Goal: Use online tool/utility: Utilize a website feature to perform a specific function

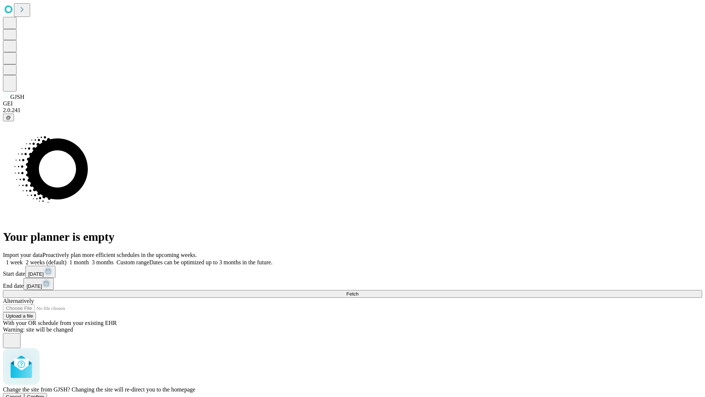
click at [44, 394] on span "Confirm" at bounding box center [35, 397] width 17 height 6
click at [89, 259] on label "1 month" at bounding box center [77, 262] width 22 height 6
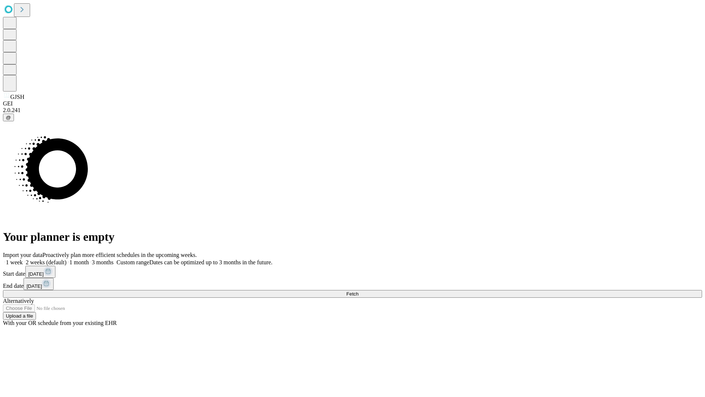
click at [359, 291] on span "Fetch" at bounding box center [352, 294] width 12 height 6
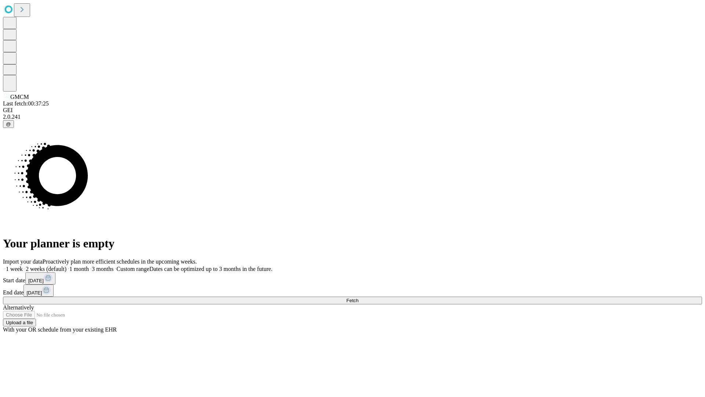
click at [89, 266] on label "1 month" at bounding box center [77, 269] width 22 height 6
click at [359, 298] on span "Fetch" at bounding box center [352, 301] width 12 height 6
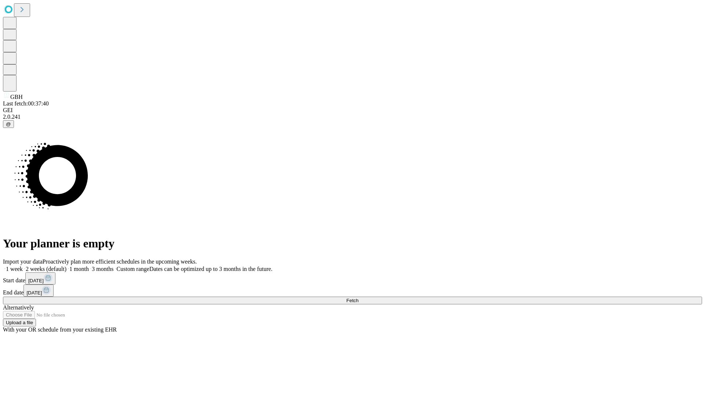
click at [89, 266] on label "1 month" at bounding box center [77, 269] width 22 height 6
click at [359, 298] on span "Fetch" at bounding box center [352, 301] width 12 height 6
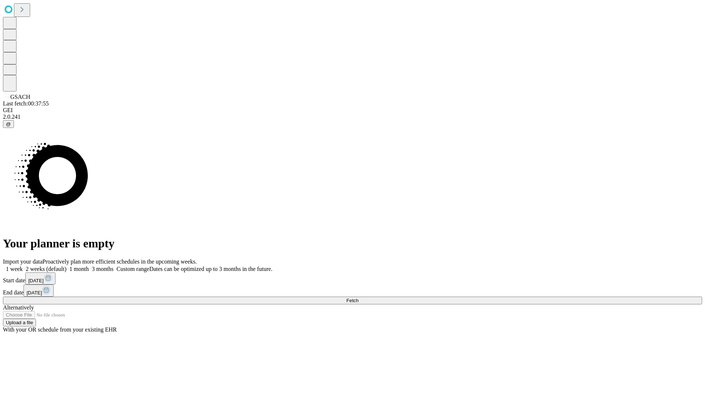
click at [89, 266] on label "1 month" at bounding box center [77, 269] width 22 height 6
click at [359, 298] on span "Fetch" at bounding box center [352, 301] width 12 height 6
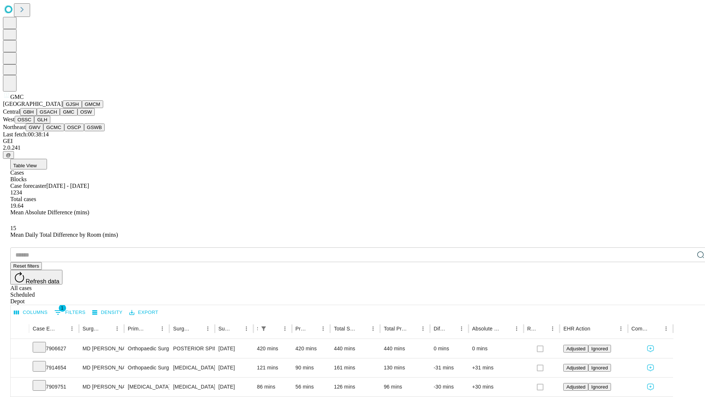
click at [78, 116] on button "OSW" at bounding box center [87, 112] width 18 height 8
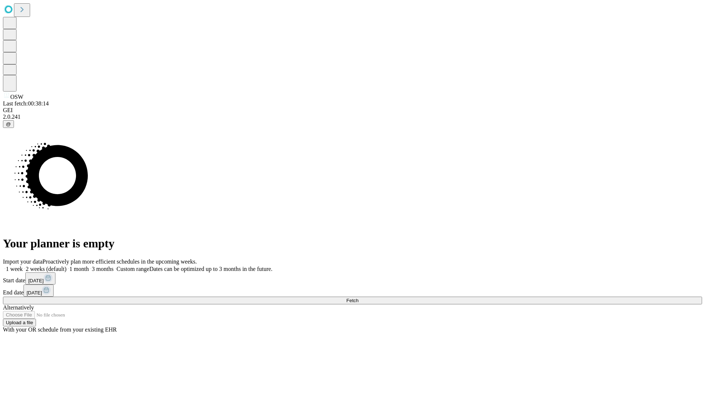
click at [89, 266] on label "1 month" at bounding box center [77, 269] width 22 height 6
click at [359, 298] on span "Fetch" at bounding box center [352, 301] width 12 height 6
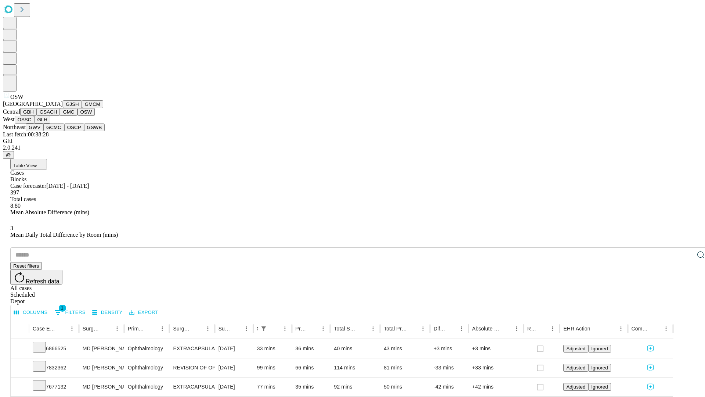
click at [35, 123] on button "OSSC" at bounding box center [25, 120] width 20 height 8
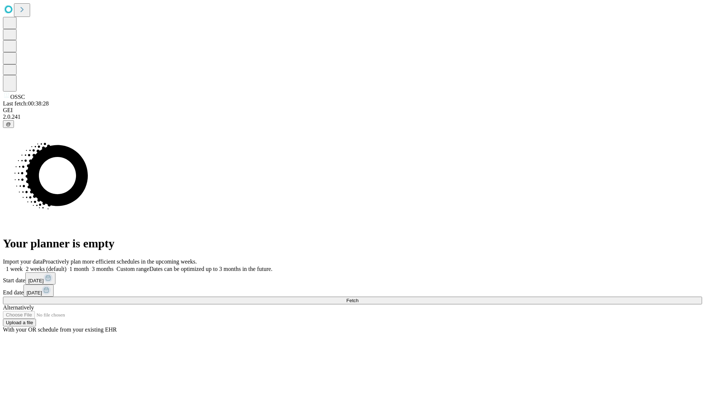
click at [359, 298] on span "Fetch" at bounding box center [352, 301] width 12 height 6
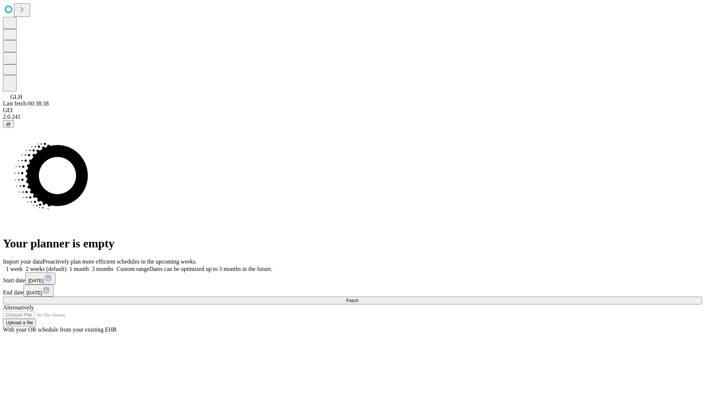
click at [89, 266] on label "1 month" at bounding box center [77, 269] width 22 height 6
click at [359, 298] on span "Fetch" at bounding box center [352, 301] width 12 height 6
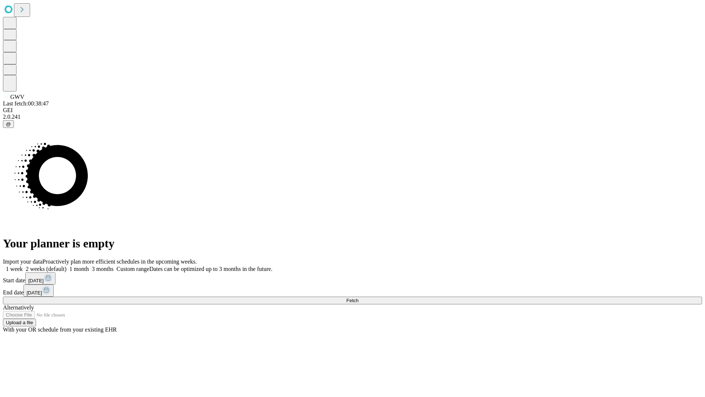
click at [359, 298] on span "Fetch" at bounding box center [352, 301] width 12 height 6
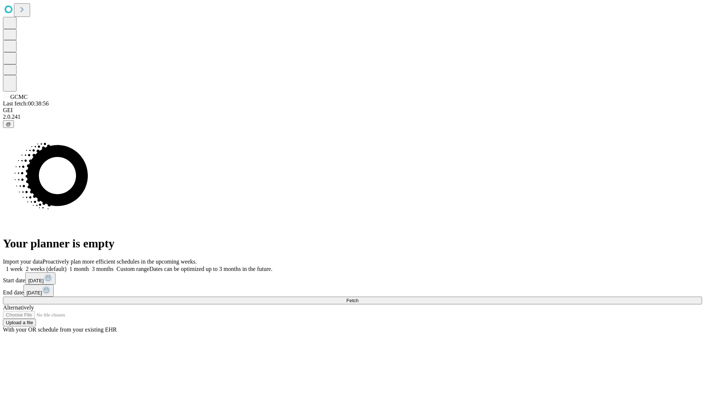
click at [89, 266] on label "1 month" at bounding box center [77, 269] width 22 height 6
click at [359, 298] on span "Fetch" at bounding box center [352, 301] width 12 height 6
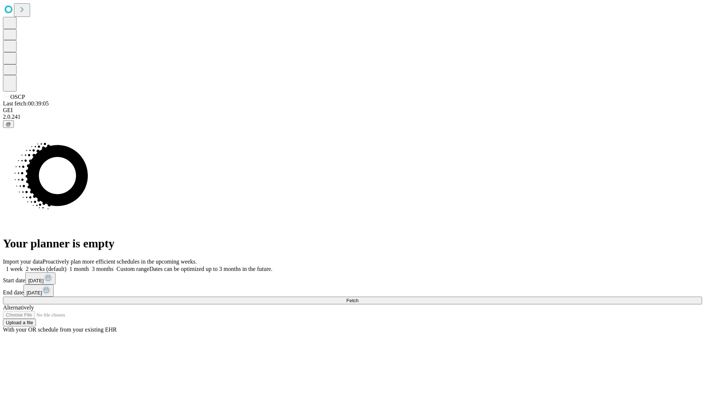
click at [89, 266] on label "1 month" at bounding box center [77, 269] width 22 height 6
click at [359, 298] on span "Fetch" at bounding box center [352, 301] width 12 height 6
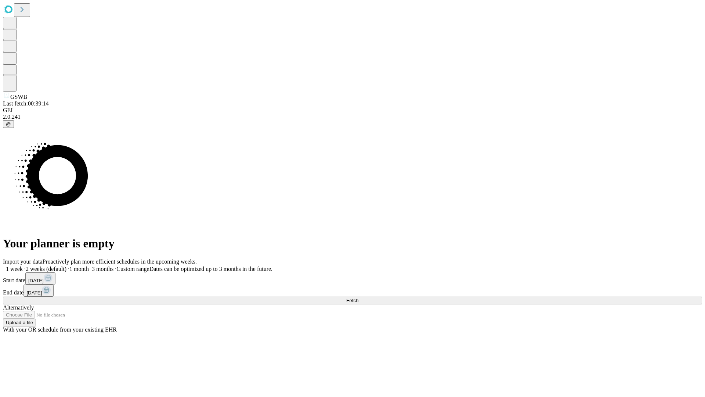
click at [89, 266] on label "1 month" at bounding box center [77, 269] width 22 height 6
click at [359, 298] on span "Fetch" at bounding box center [352, 301] width 12 height 6
